Goal: Information Seeking & Learning: Learn about a topic

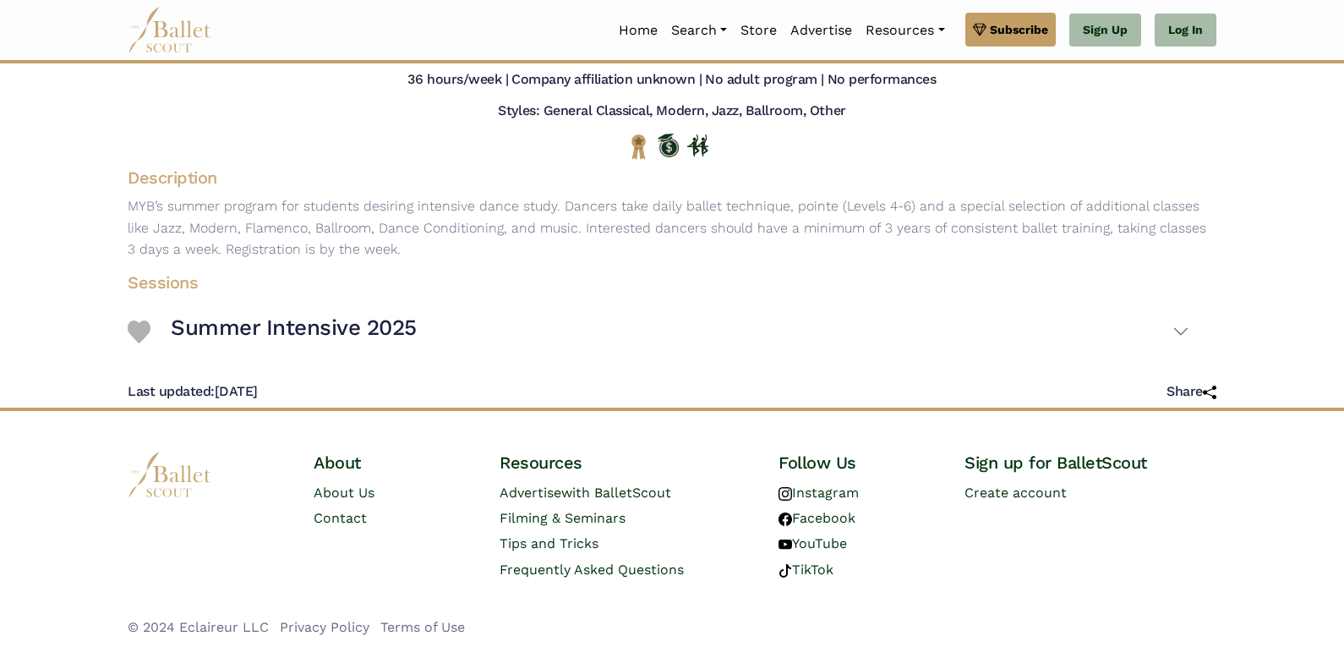
scroll to position [150, 0]
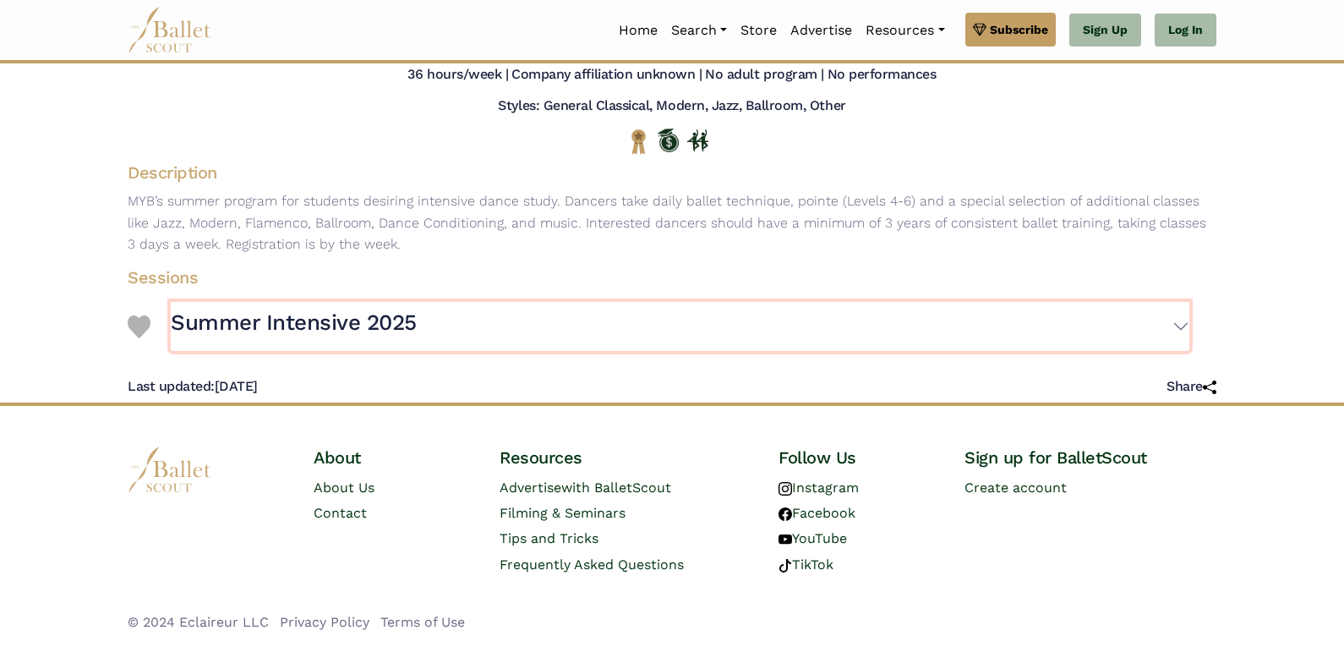
click at [334, 316] on h3 "Summer Intensive 2025" at bounding box center [294, 323] width 246 height 29
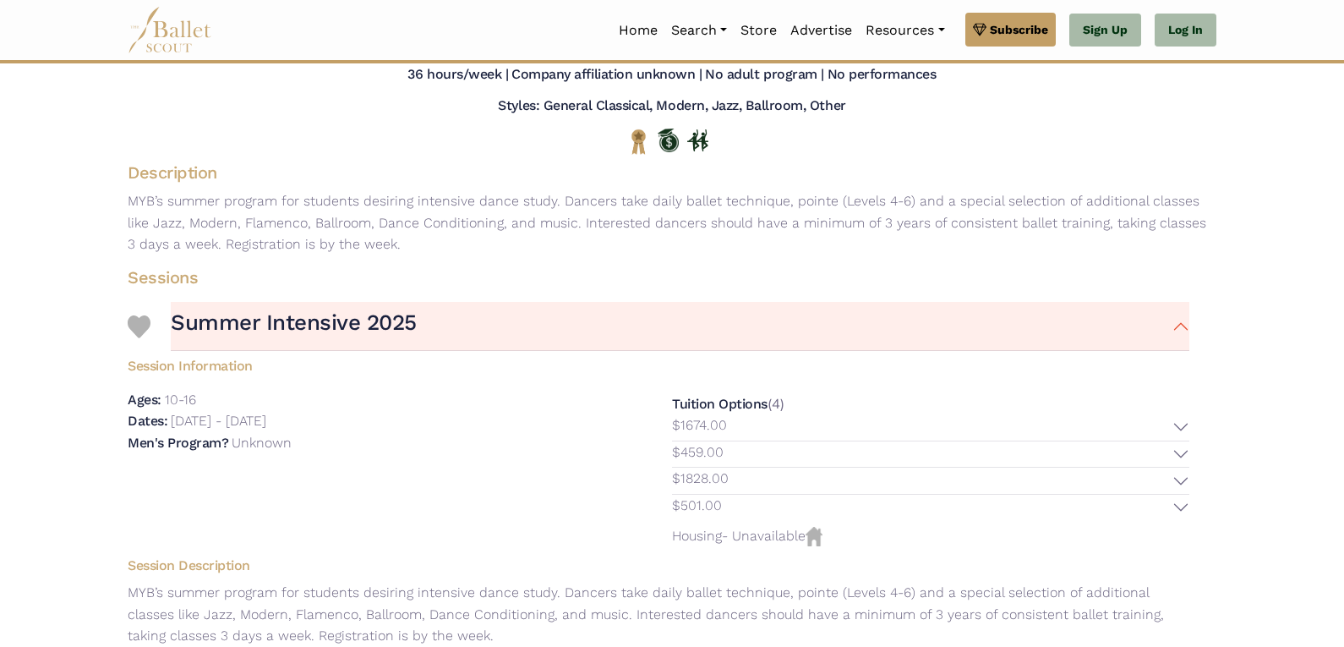
click at [473, 446] on div "Men's Program? Unknown" at bounding box center [386, 443] width 517 height 22
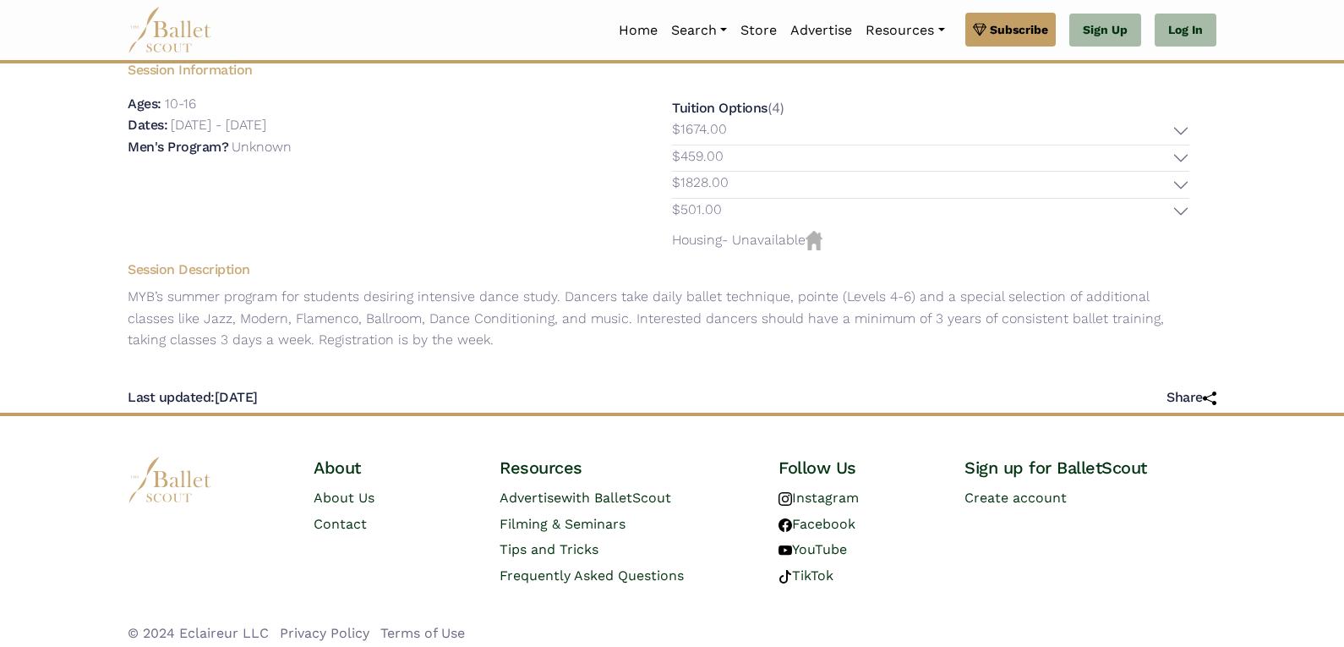
scroll to position [457, 0]
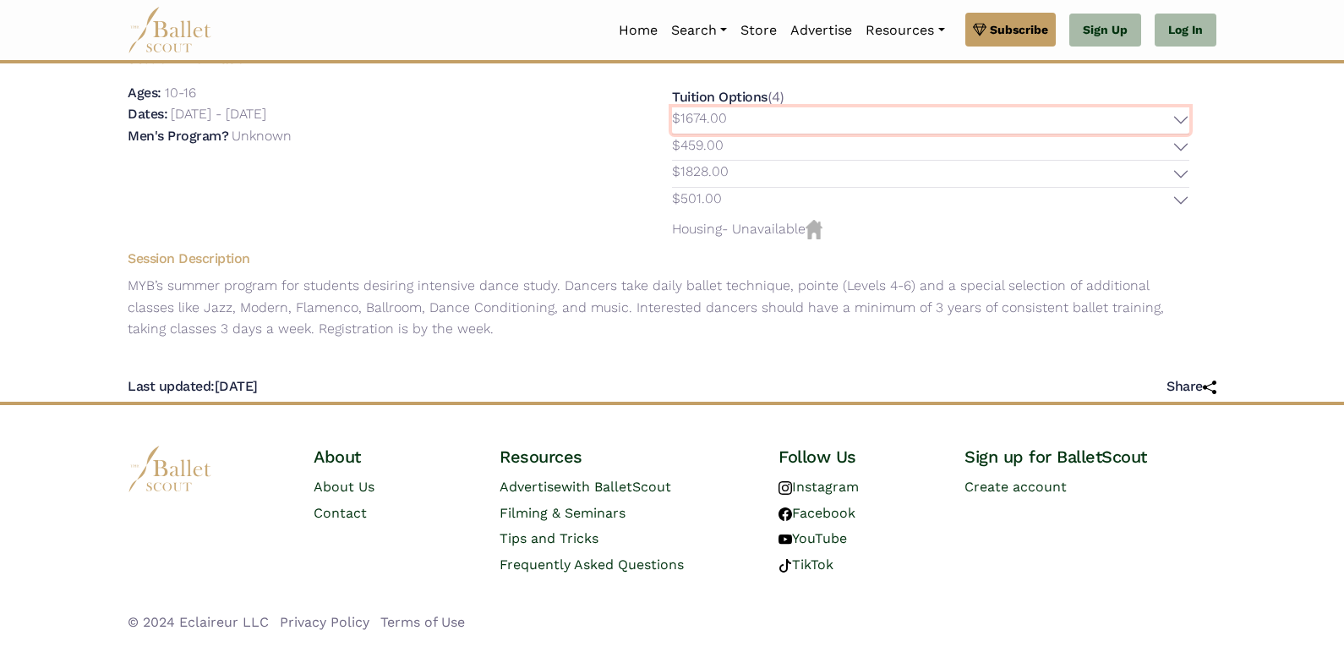
click at [1186, 116] on button "$1674.00" at bounding box center [930, 120] width 517 height 26
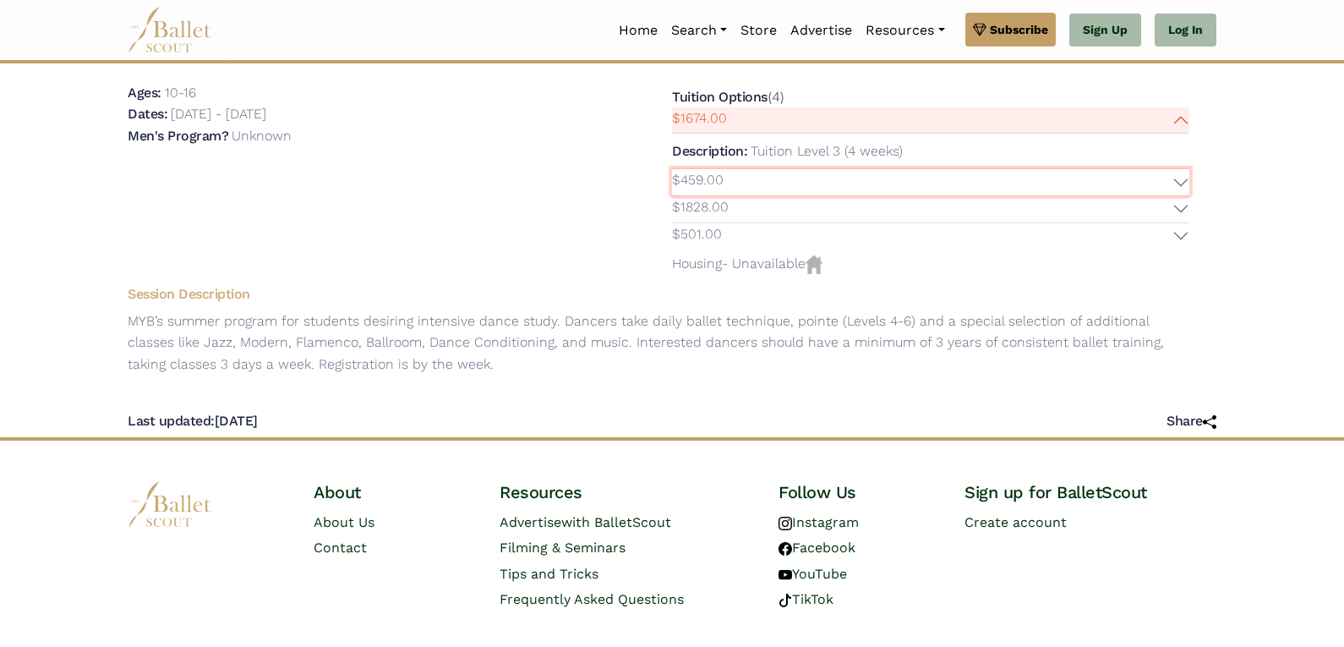
click at [1178, 180] on button "$459.00" at bounding box center [930, 182] width 517 height 26
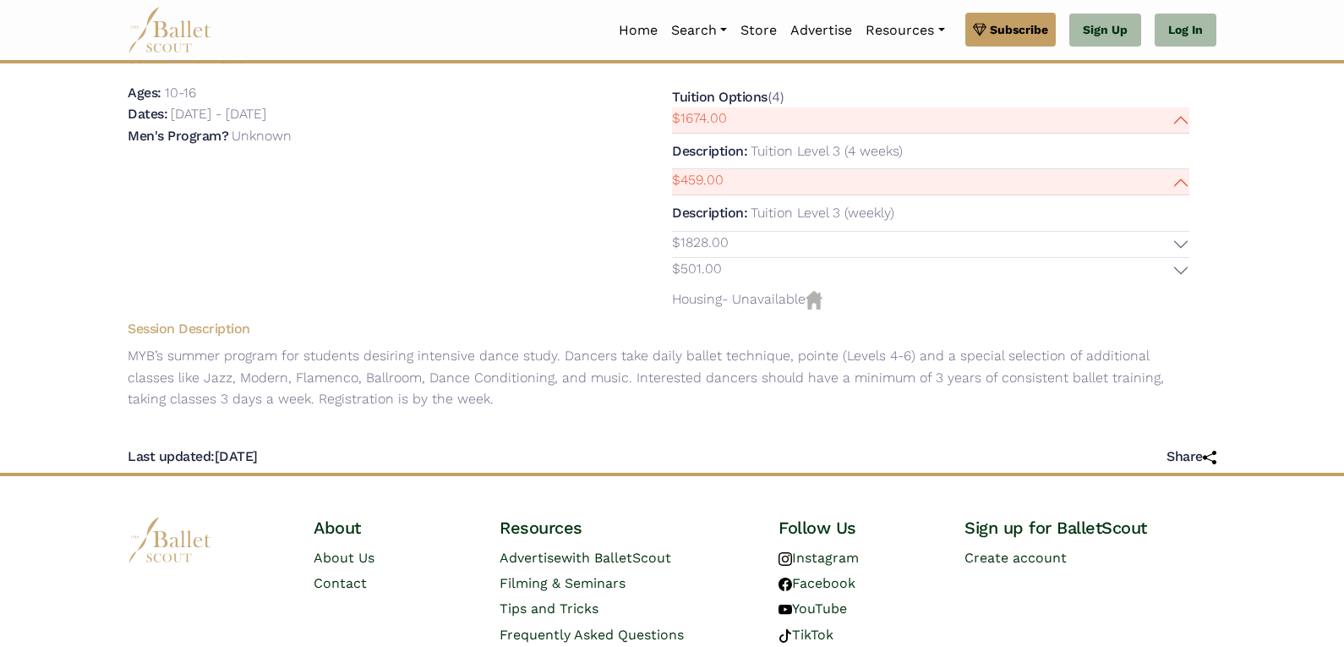
drag, startPoint x: 1183, startPoint y: 236, endPoint x: 1234, endPoint y: 237, distance: 50.7
click at [1235, 237] on body "Premium Feature Make this audition season count. Upgrade to premium for access …" at bounding box center [672, 130] width 1344 height 1174
click at [1183, 245] on button "$1828.00" at bounding box center [930, 245] width 517 height 26
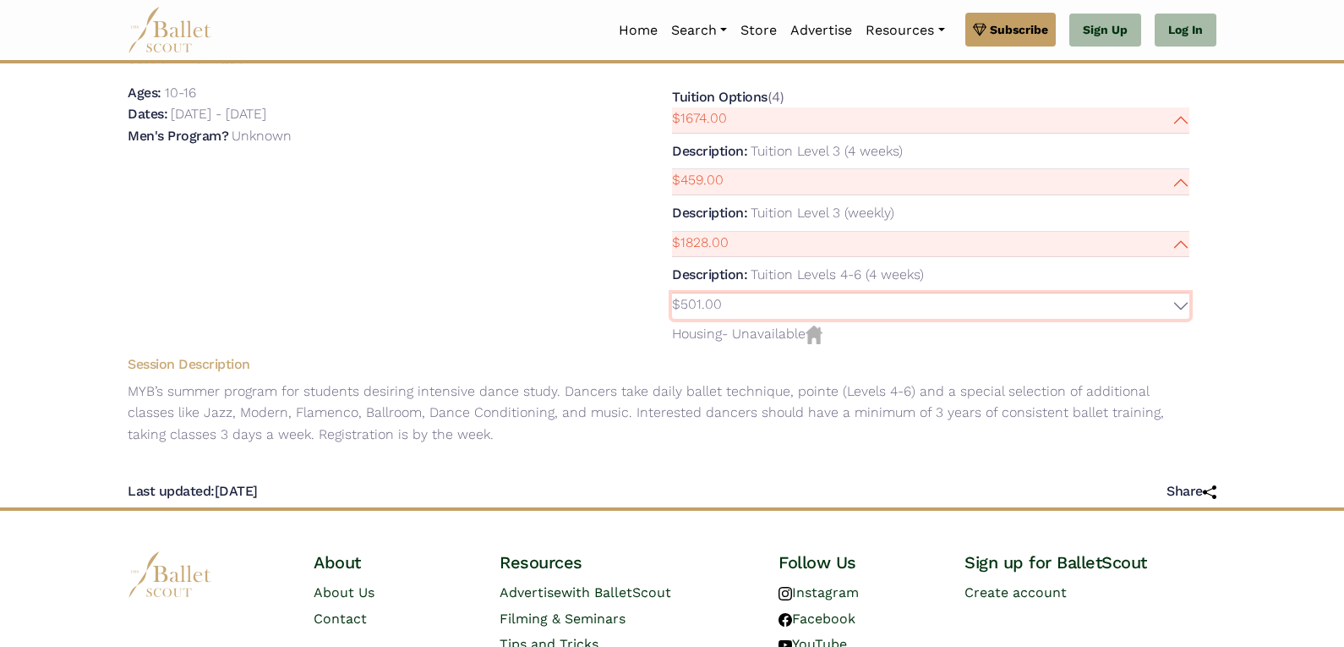
click at [1181, 306] on button "$501.00" at bounding box center [930, 306] width 517 height 26
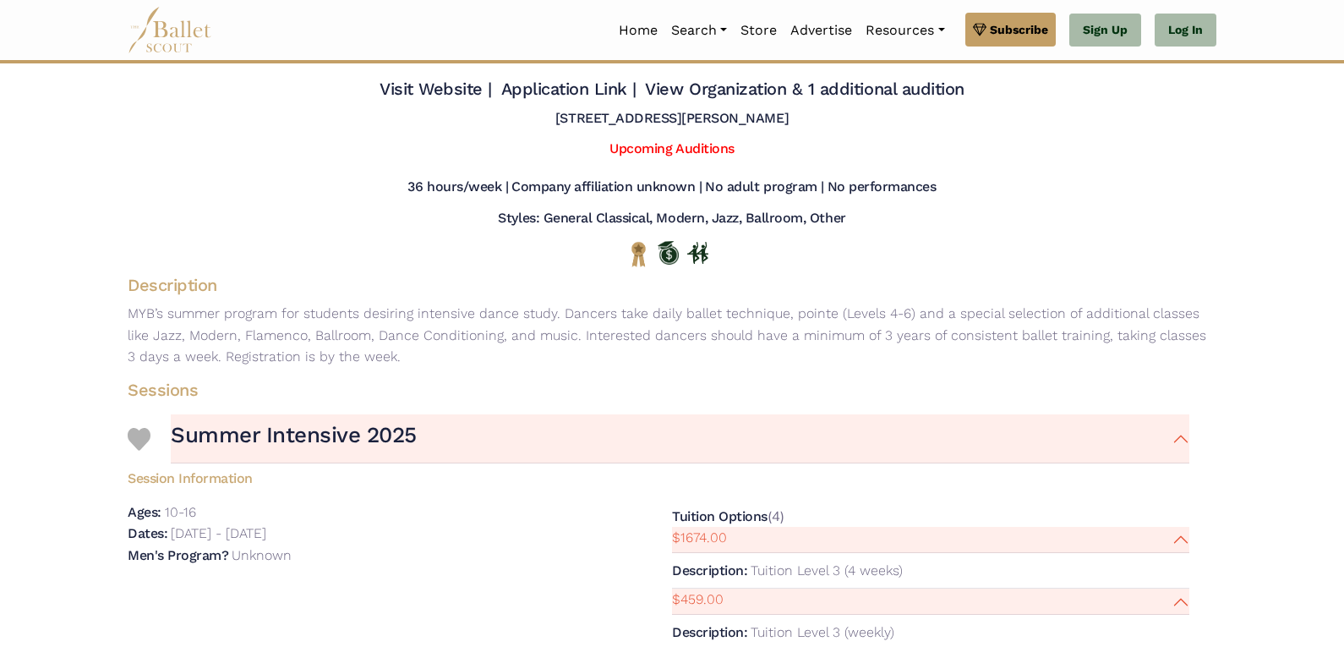
scroll to position [0, 0]
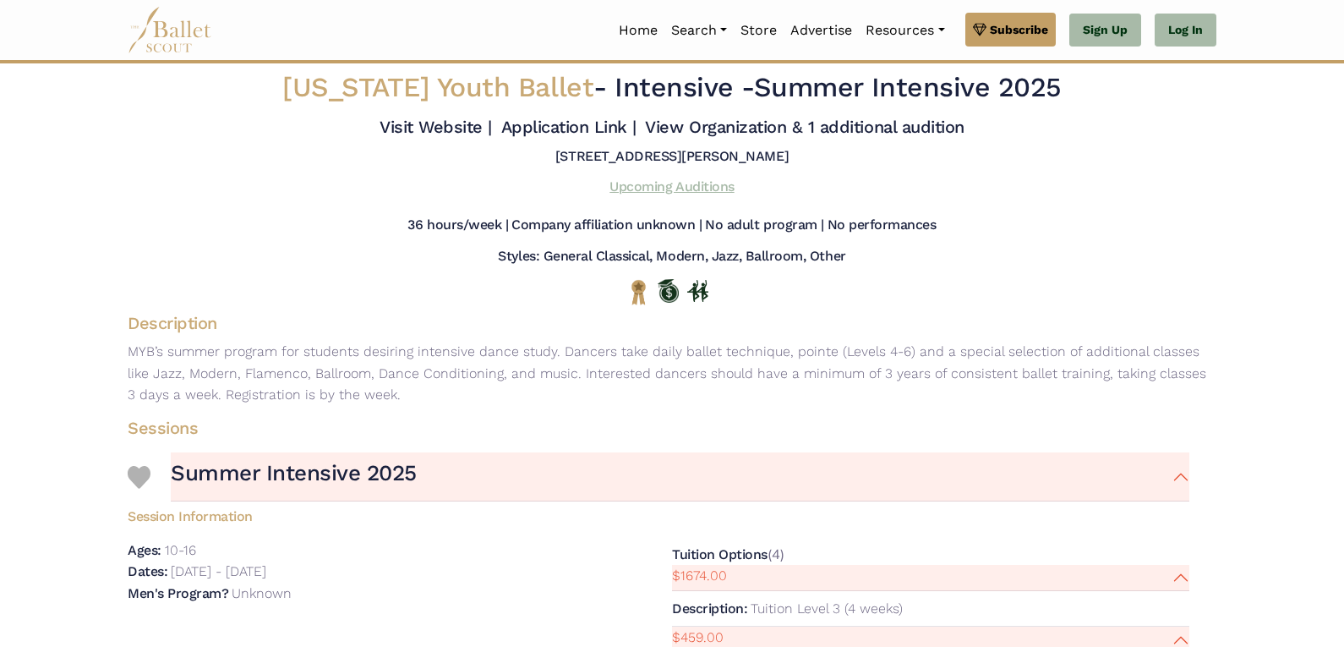
click at [652, 188] on link "Upcoming Auditions" at bounding box center [671, 186] width 124 height 16
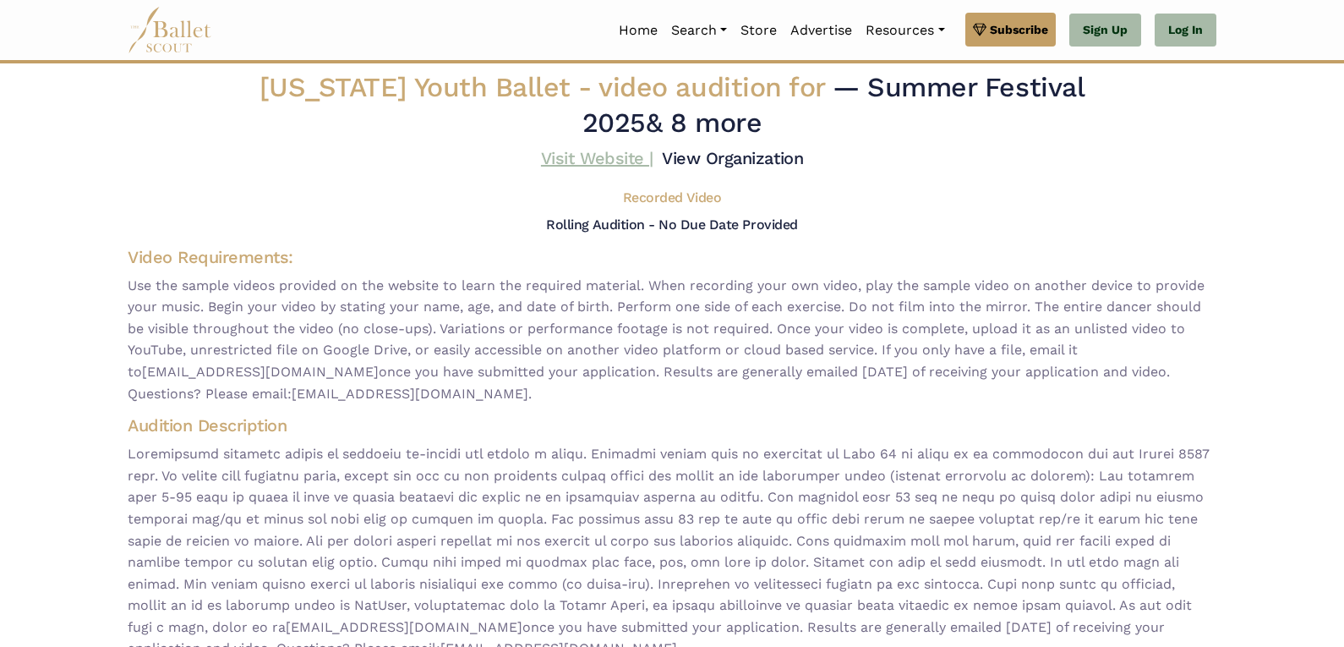
click at [612, 156] on link "Visit Website |" at bounding box center [597, 158] width 112 height 20
